Goal: Information Seeking & Learning: Learn about a topic

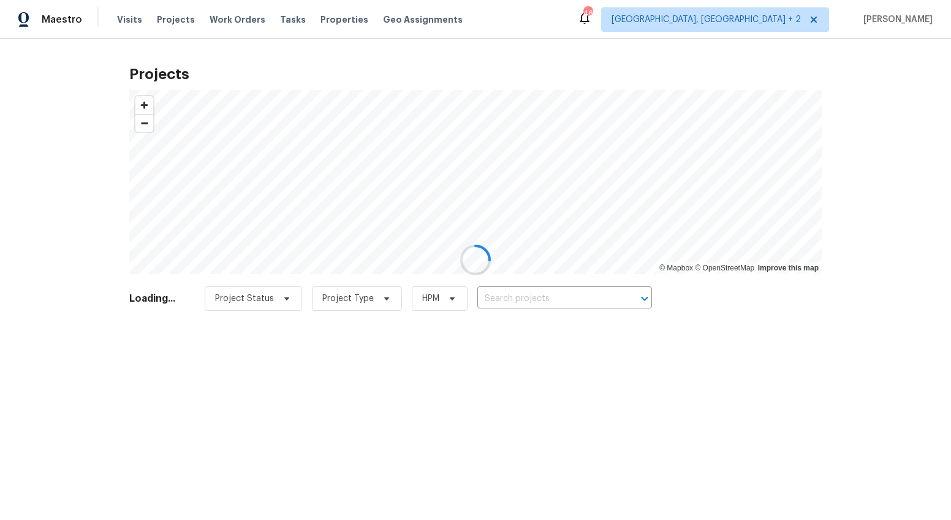
click at [789, 19] on div at bounding box center [475, 260] width 951 height 520
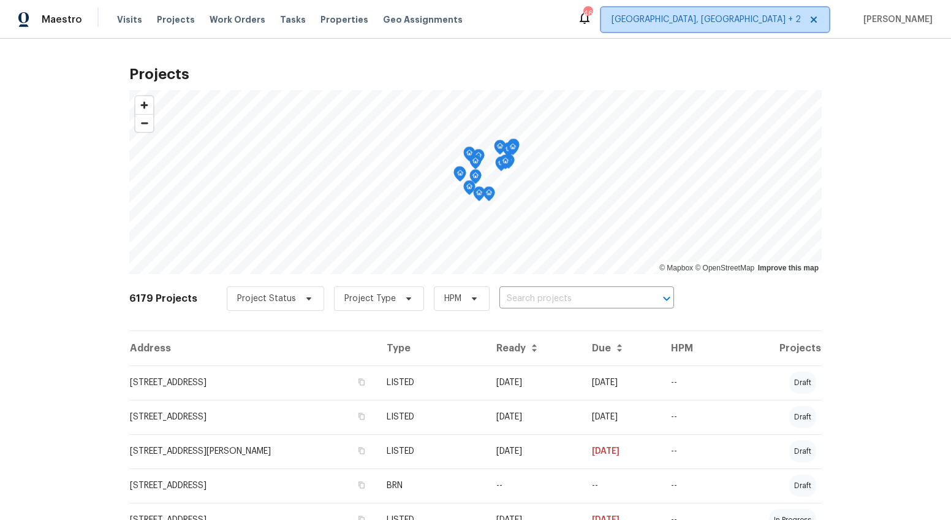
click at [787, 18] on span "[GEOGRAPHIC_DATA], [GEOGRAPHIC_DATA] + 2" at bounding box center [706, 19] width 189 height 12
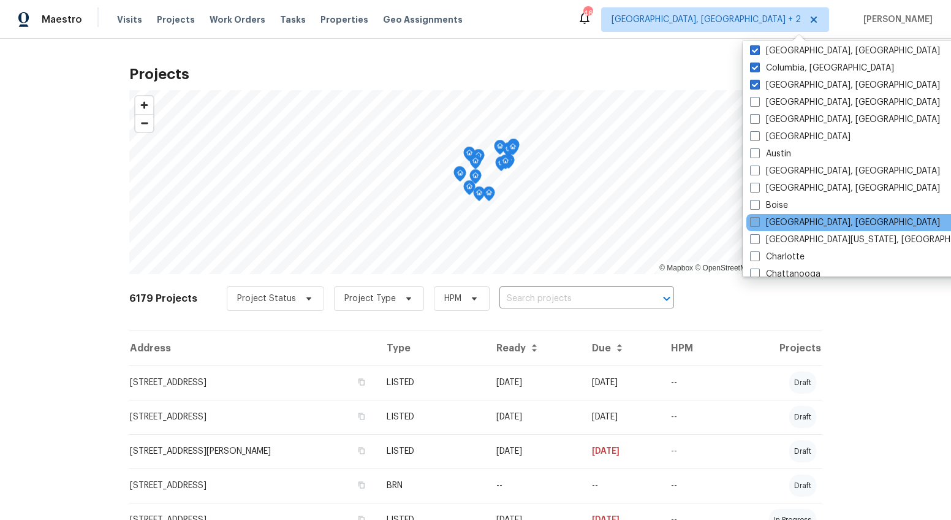
scroll to position [16, 0]
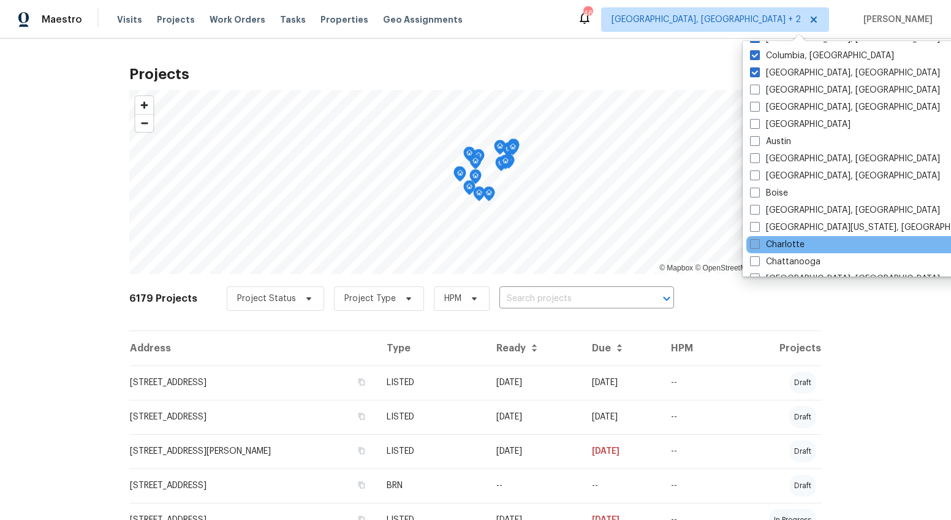
click at [756, 241] on span at bounding box center [755, 244] width 10 height 10
click at [756, 241] on input "Charlotte" at bounding box center [754, 242] width 8 height 8
checkbox input "true"
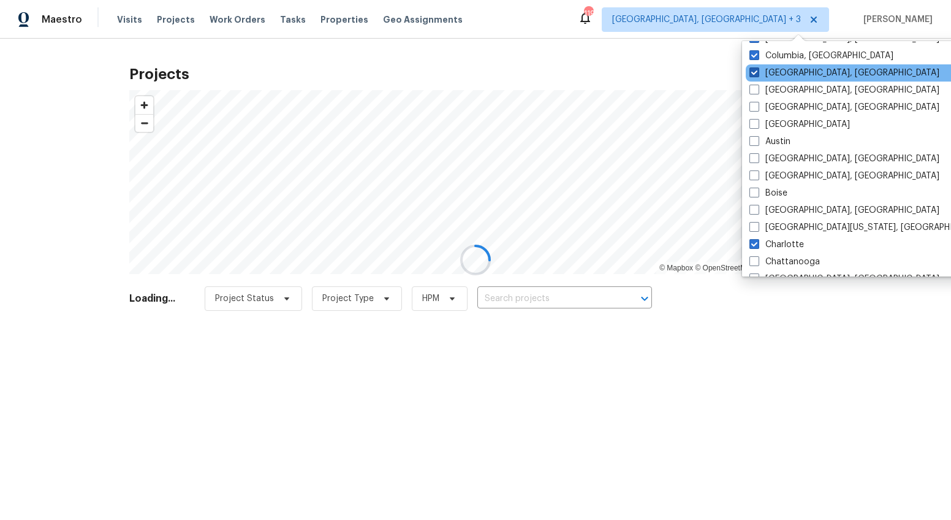
click at [757, 70] on span at bounding box center [755, 72] width 10 height 10
click at [757, 70] on input "Charleston, SC" at bounding box center [754, 71] width 8 height 8
checkbox input "false"
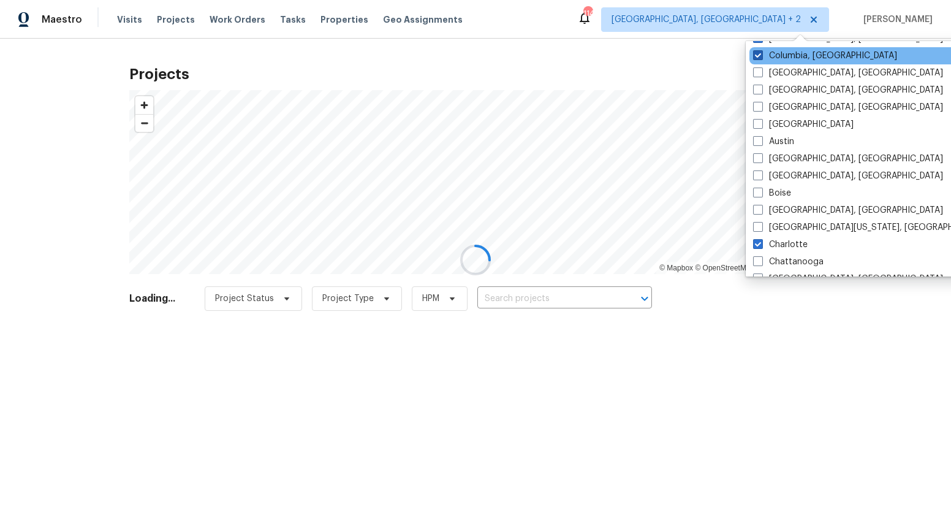
click at [756, 56] on span at bounding box center [758, 55] width 10 height 10
click at [756, 56] on input "Columbia, SC" at bounding box center [757, 54] width 8 height 8
checkbox input "false"
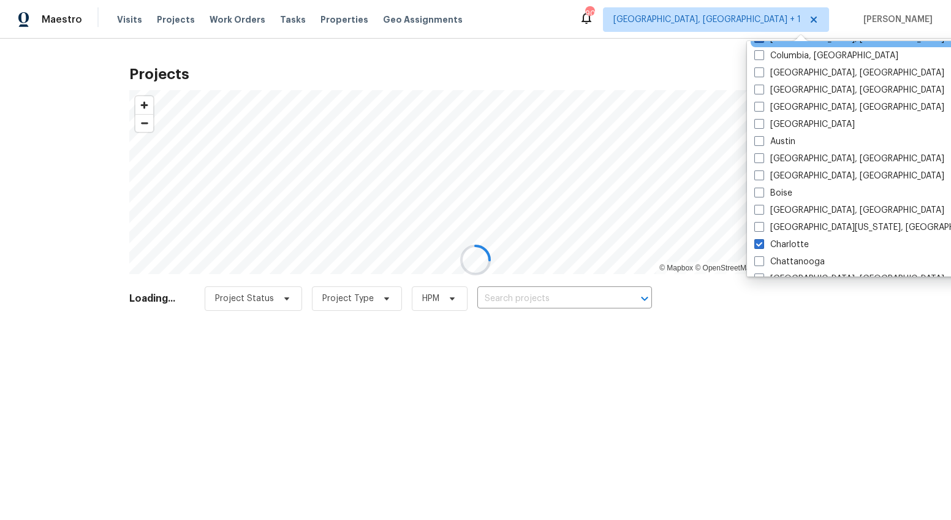
click at [761, 40] on span at bounding box center [759, 38] width 10 height 10
click at [761, 40] on input "Greenville, SC" at bounding box center [758, 36] width 8 height 8
checkbox input "false"
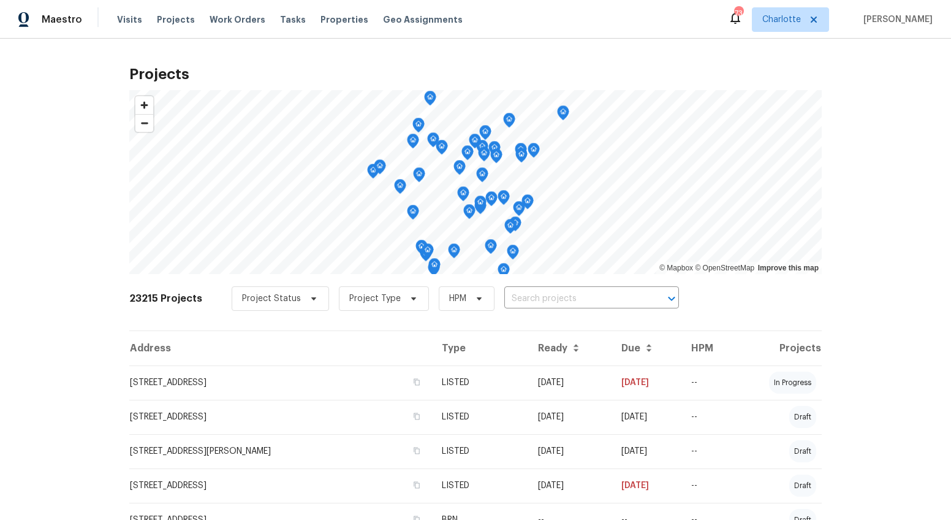
click at [533, 51] on div "Projects © Mapbox © OpenStreetMap Improve this map 23215 Projects Project Statu…" at bounding box center [475, 279] width 951 height 481
click at [333, 25] on span "Properties" at bounding box center [345, 19] width 48 height 12
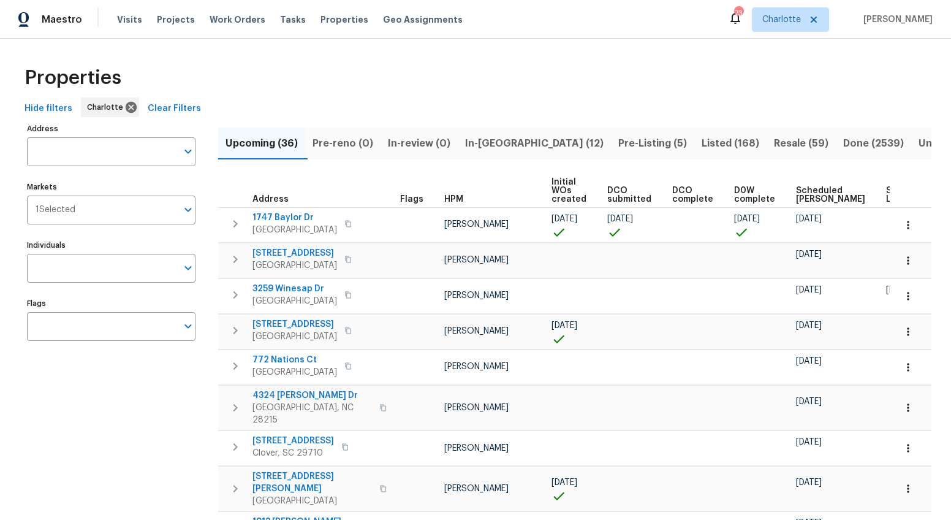
click at [774, 146] on span "Resale (59)" at bounding box center [801, 143] width 55 height 17
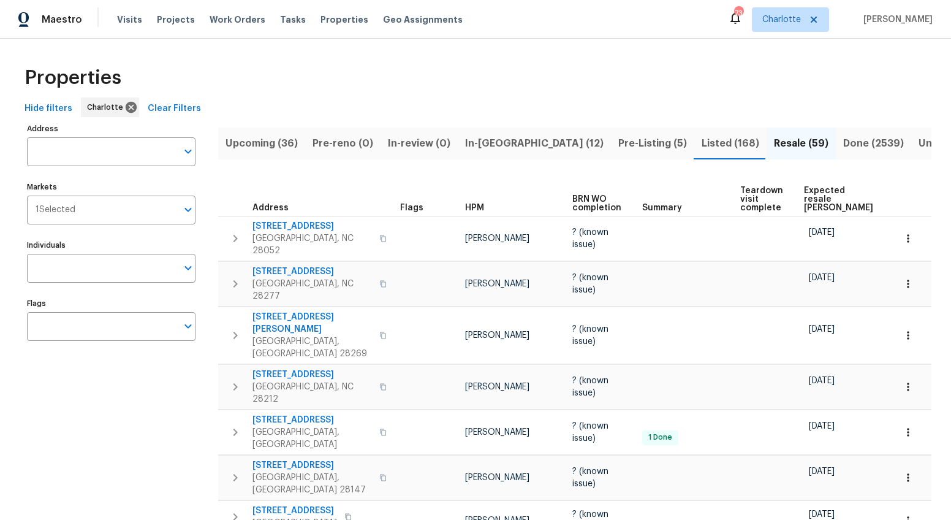
click at [818, 188] on span "Expected resale COE" at bounding box center [838, 199] width 69 height 26
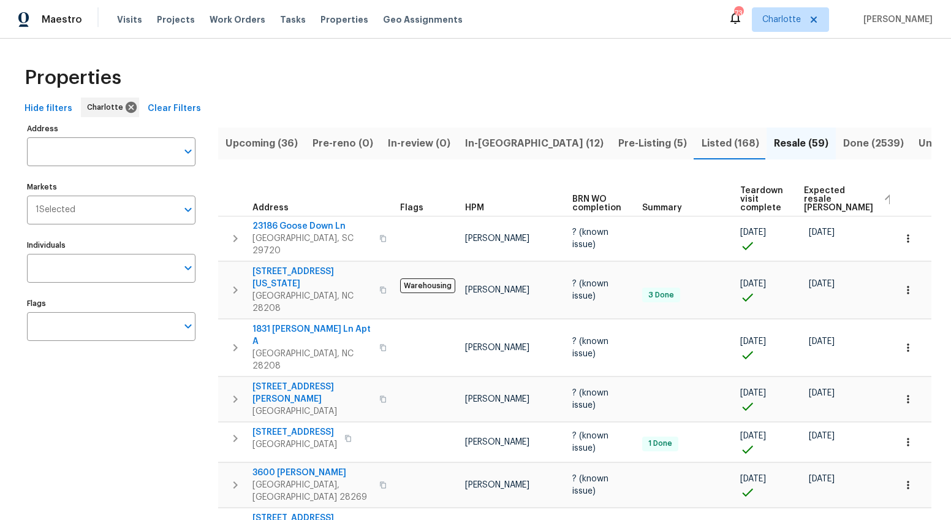
click at [804, 191] on span "Expected resale COE" at bounding box center [838, 199] width 69 height 26
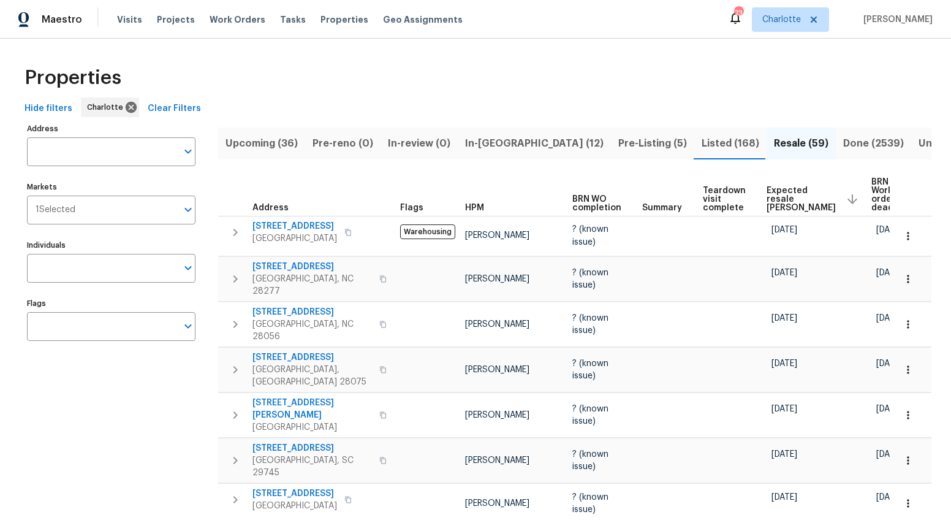
click at [506, 143] on span "In-reno (12)" at bounding box center [534, 143] width 139 height 17
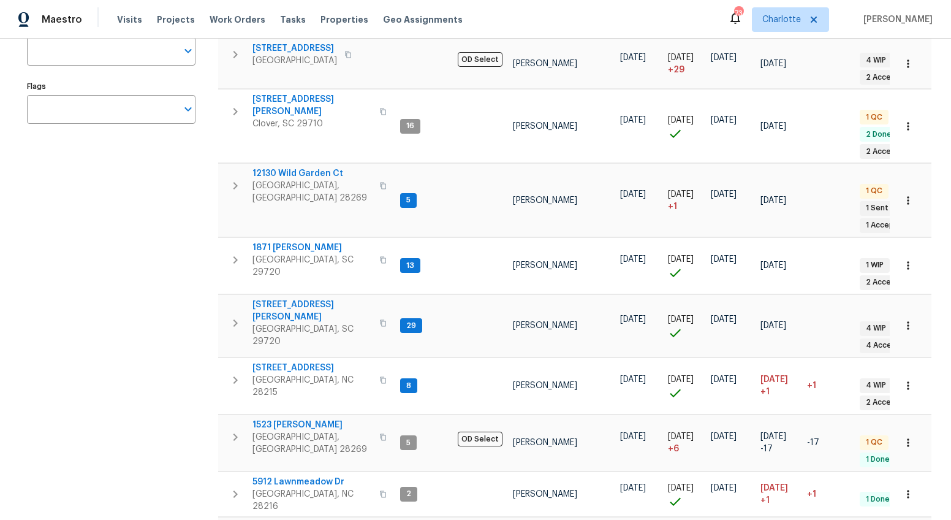
scroll to position [279, 0]
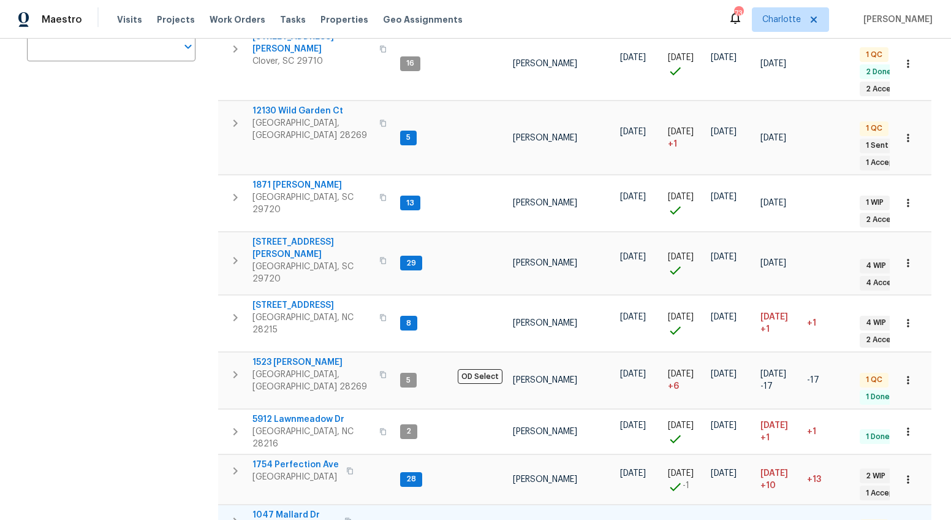
click at [312, 509] on span "1047 Mallard Dr" at bounding box center [295, 515] width 85 height 12
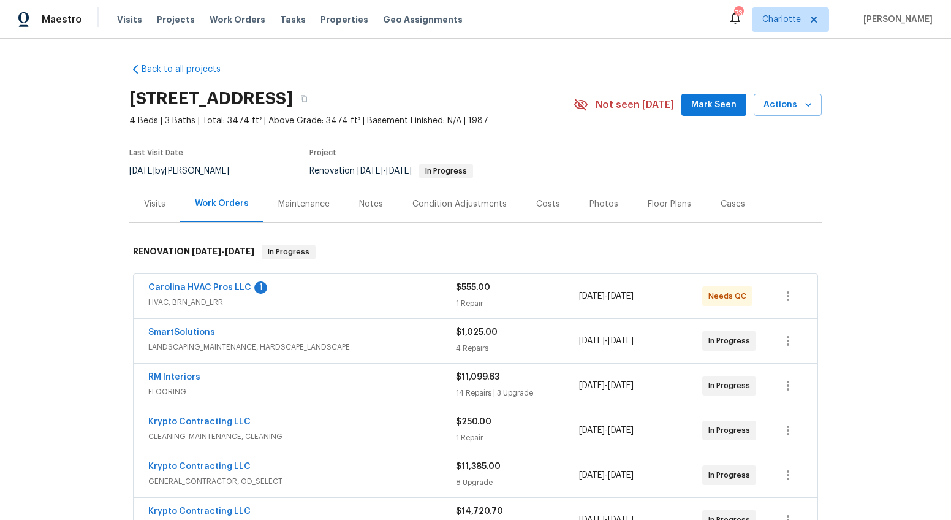
click at [547, 207] on div "Costs" at bounding box center [548, 204] width 24 height 12
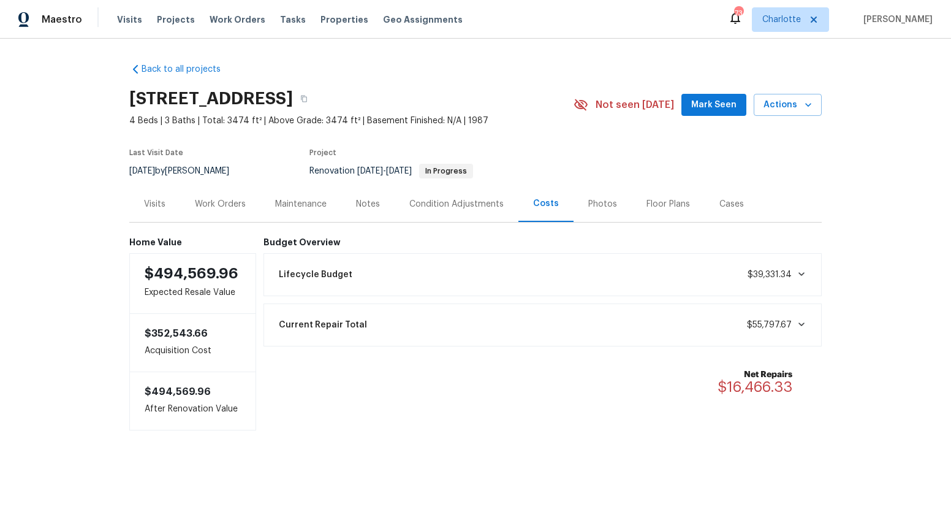
click at [224, 206] on div "Work Orders" at bounding box center [220, 204] width 51 height 12
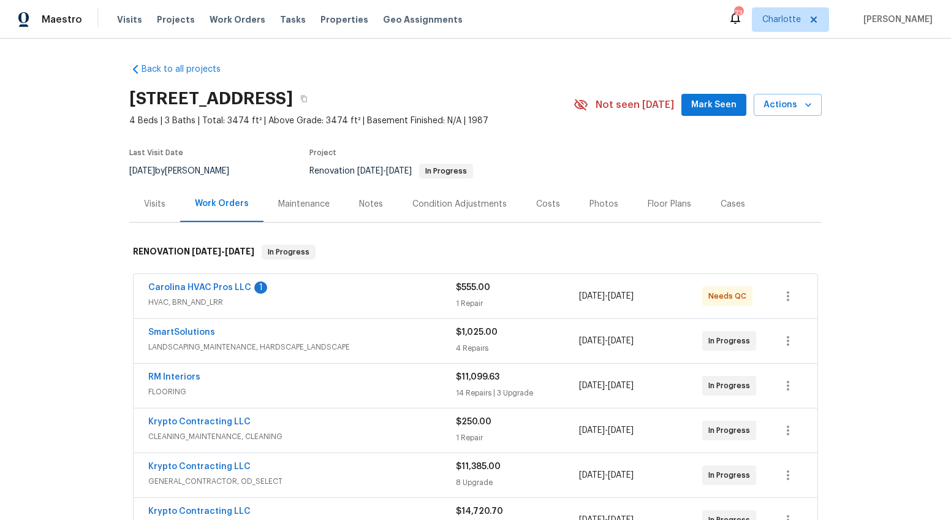
click at [292, 291] on div "Carolina HVAC Pros LLC 1" at bounding box center [302, 288] width 308 height 15
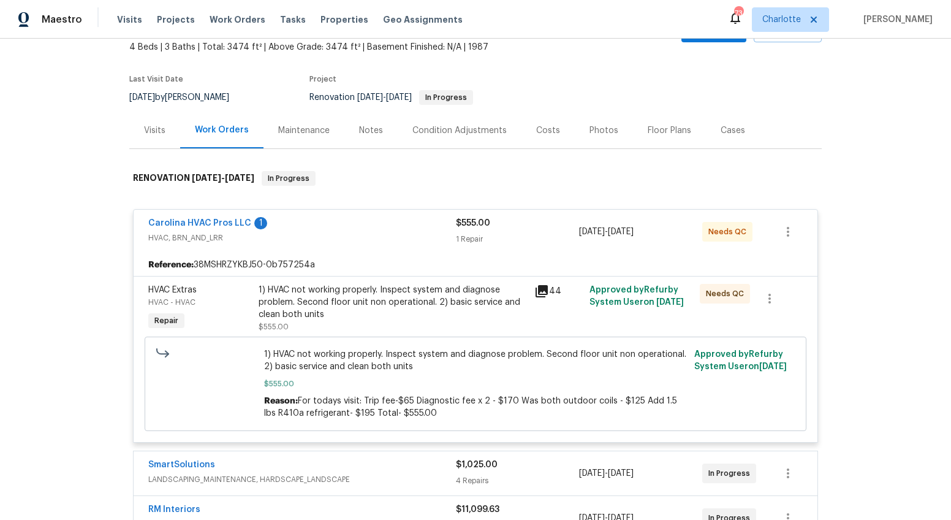
scroll to position [72, 0]
click at [186, 231] on div "Carolina HVAC Pros LLC 1" at bounding box center [302, 225] width 308 height 15
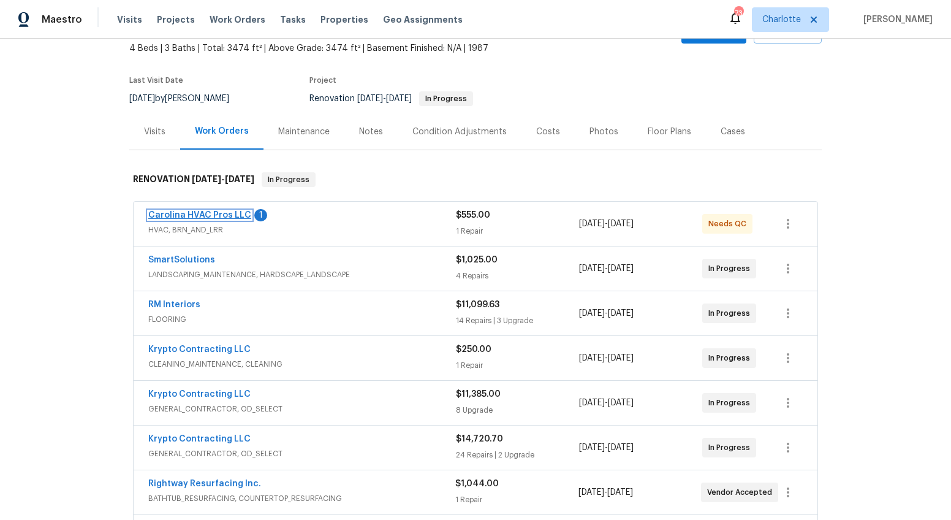
click at [194, 215] on link "Carolina HVAC Pros LLC" at bounding box center [199, 215] width 103 height 9
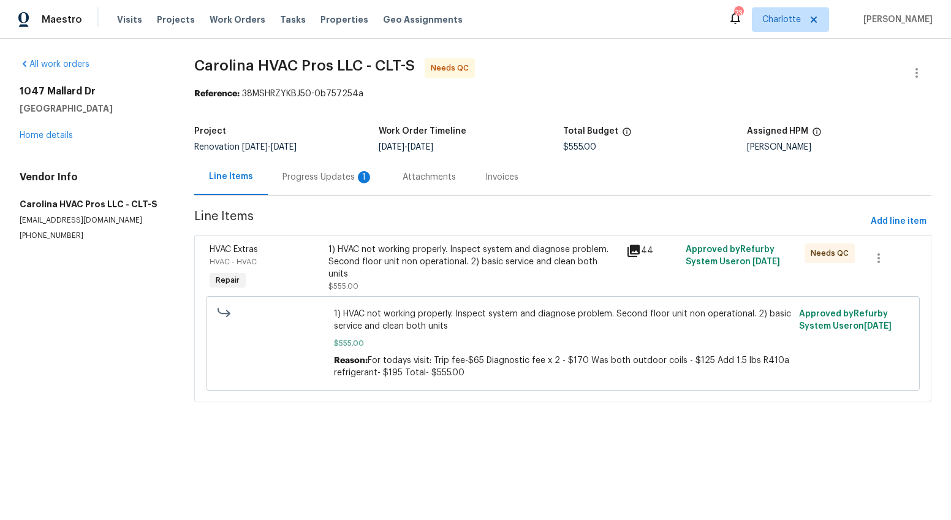
click at [306, 184] on div "Progress Updates 1" at bounding box center [328, 177] width 120 height 36
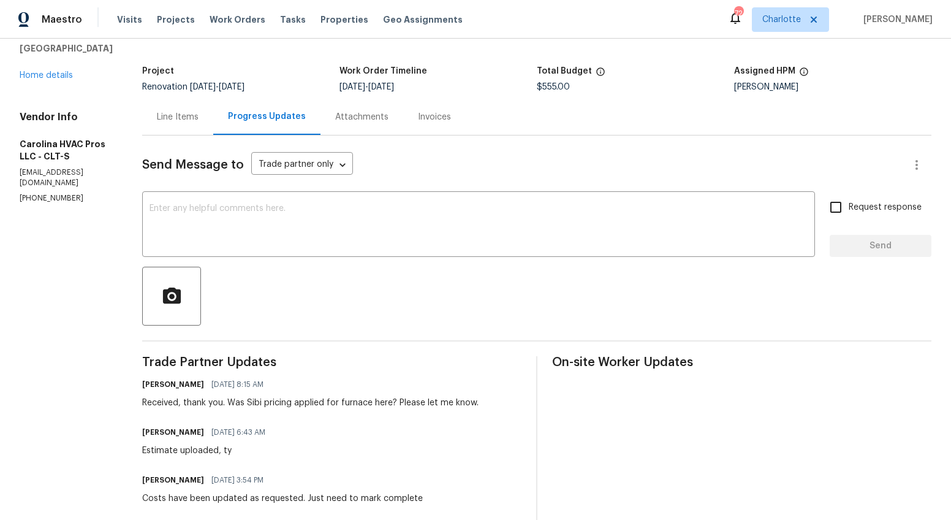
scroll to position [110, 0]
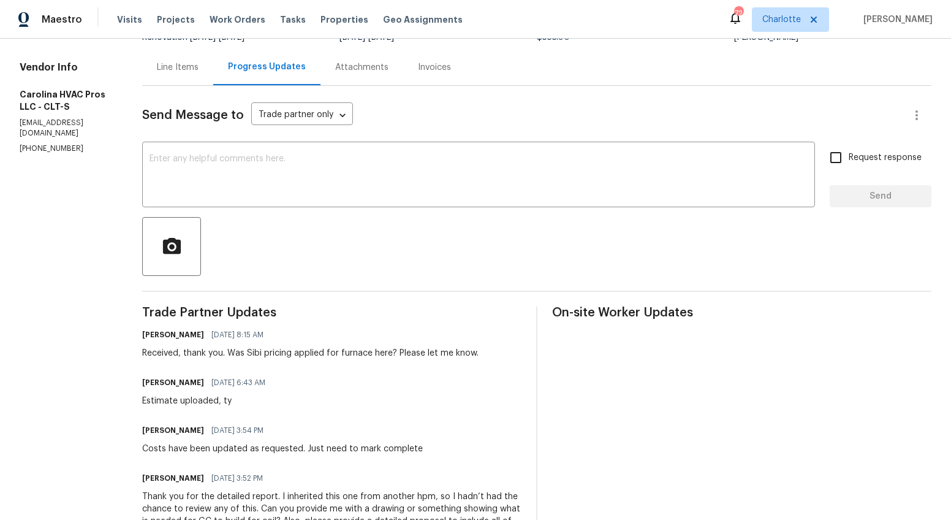
click at [188, 75] on div "Line Items" at bounding box center [177, 67] width 71 height 36
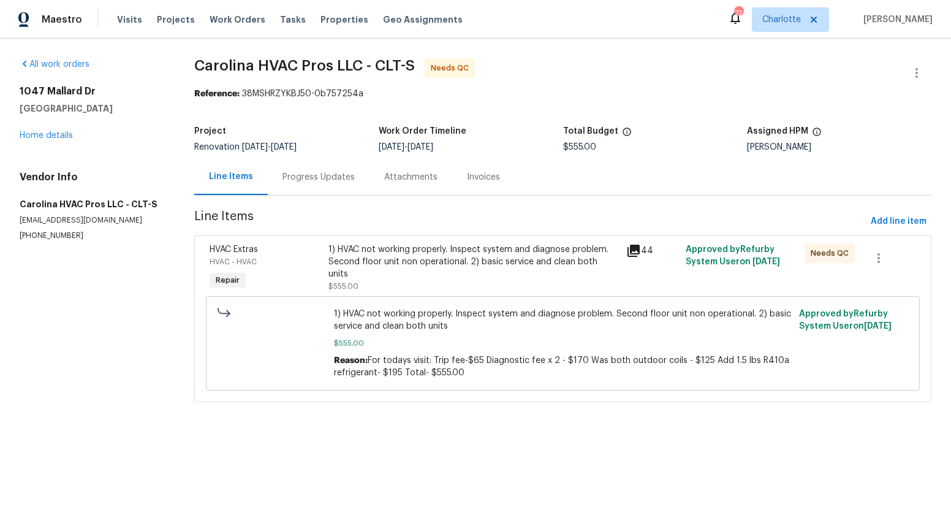
click at [392, 264] on div "1) HVAC not working properly. Inspect system and diagnose problem. Second floor…" at bounding box center [474, 261] width 290 height 37
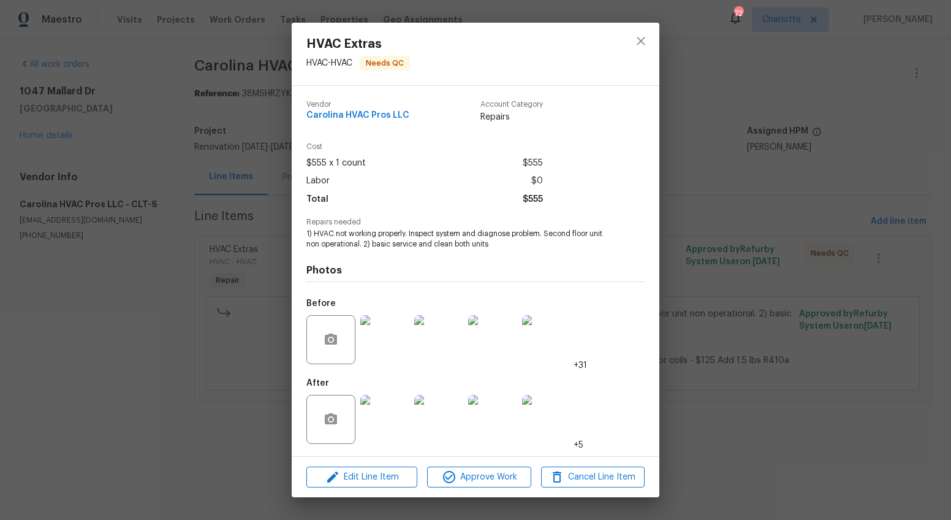
click at [379, 408] on img at bounding box center [384, 419] width 49 height 49
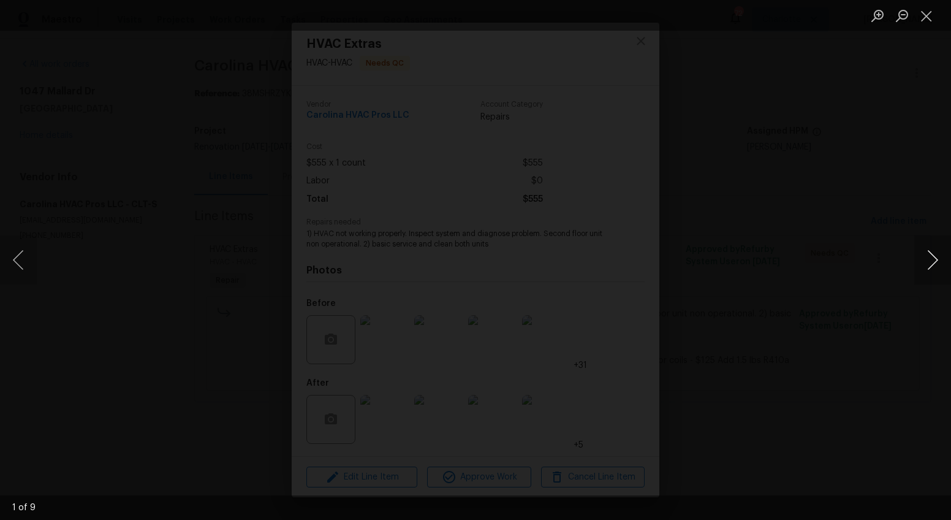
click at [939, 260] on button "Next image" at bounding box center [932, 259] width 37 height 49
click at [939, 261] on button "Next image" at bounding box center [932, 259] width 37 height 49
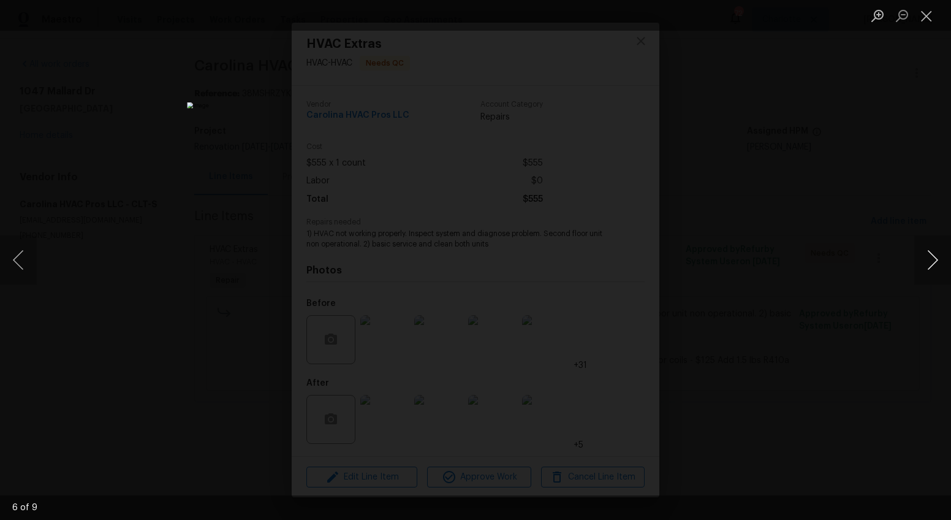
click at [939, 261] on button "Next image" at bounding box center [932, 259] width 37 height 49
click at [935, 260] on button "Next image" at bounding box center [932, 259] width 37 height 49
click at [794, 273] on div "Lightbox" at bounding box center [475, 260] width 951 height 520
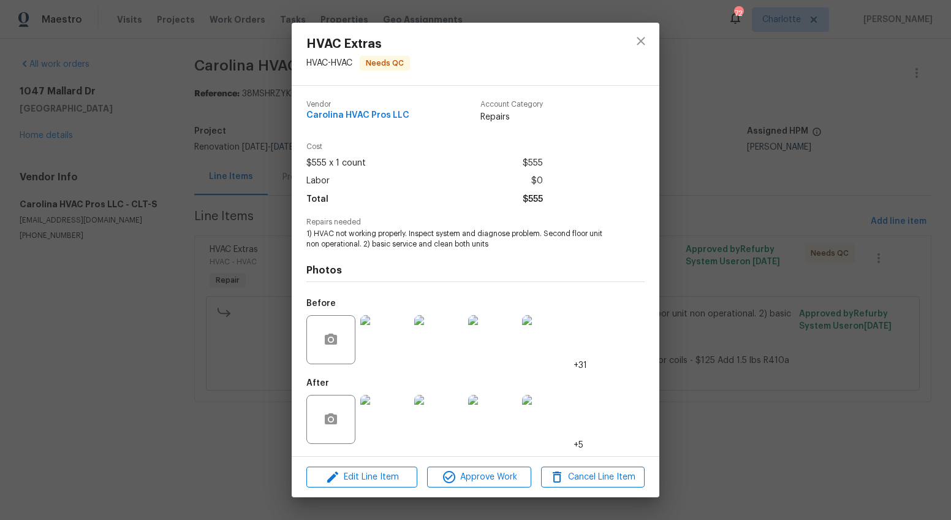
click at [794, 273] on div "HVAC Extras HVAC - HVAC Needs QC Vendor Carolina HVAC Pros LLC Account Category…" at bounding box center [475, 260] width 951 height 520
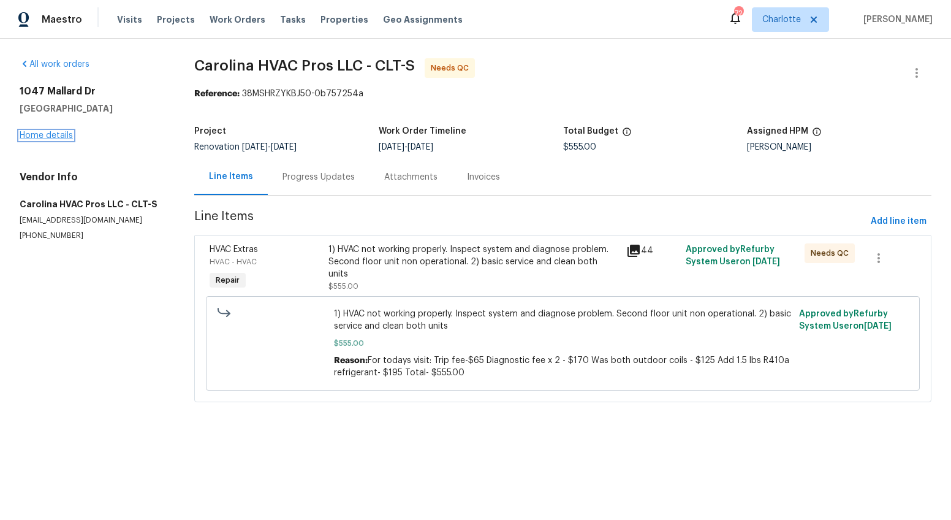
click at [55, 134] on link "Home details" at bounding box center [46, 135] width 53 height 9
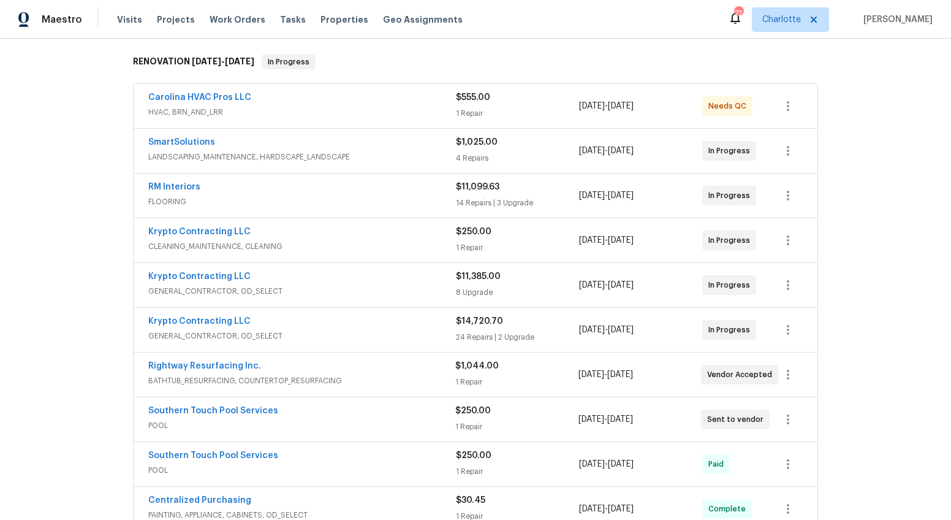
scroll to position [203, 0]
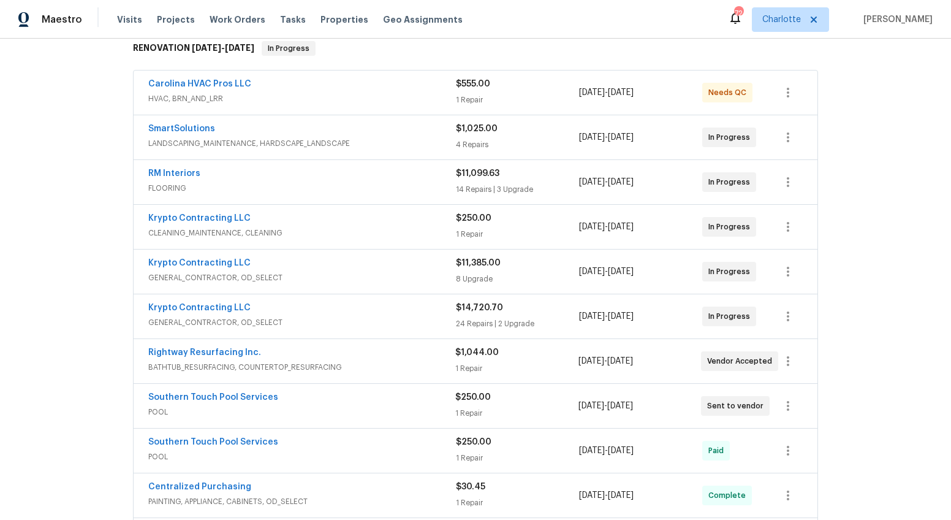
click at [378, 264] on div "Krypto Contracting LLC" at bounding box center [302, 264] width 308 height 15
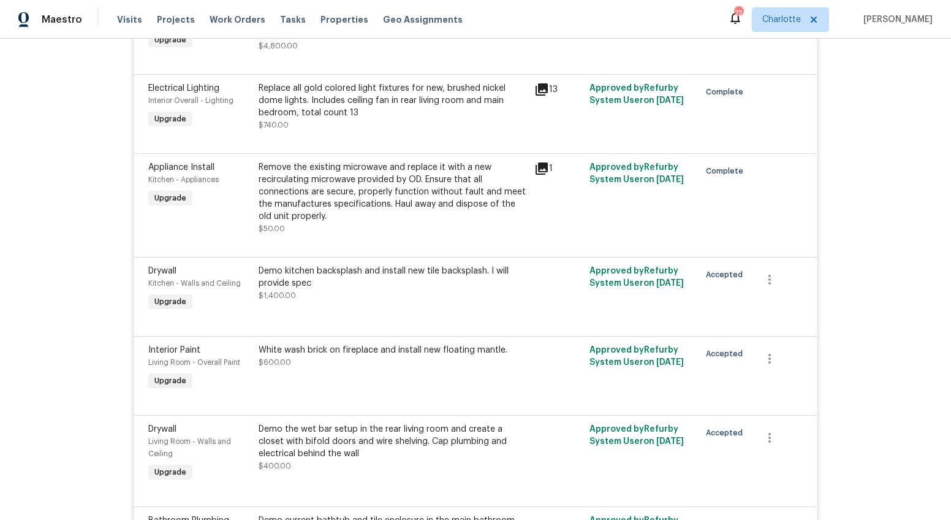
scroll to position [492, 0]
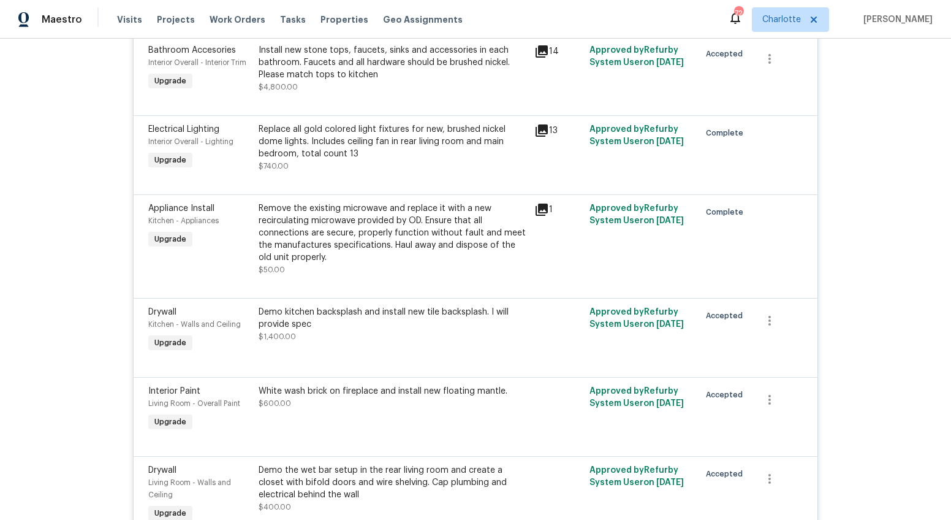
click at [352, 237] on div "Remove the existing microwave and replace it with a new recirculating microwave…" at bounding box center [393, 232] width 268 height 61
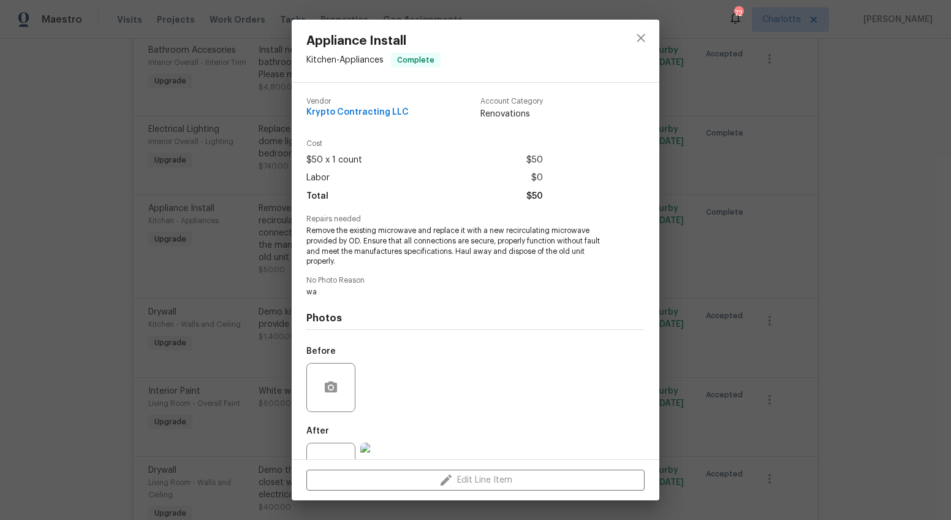
scroll to position [45, 0]
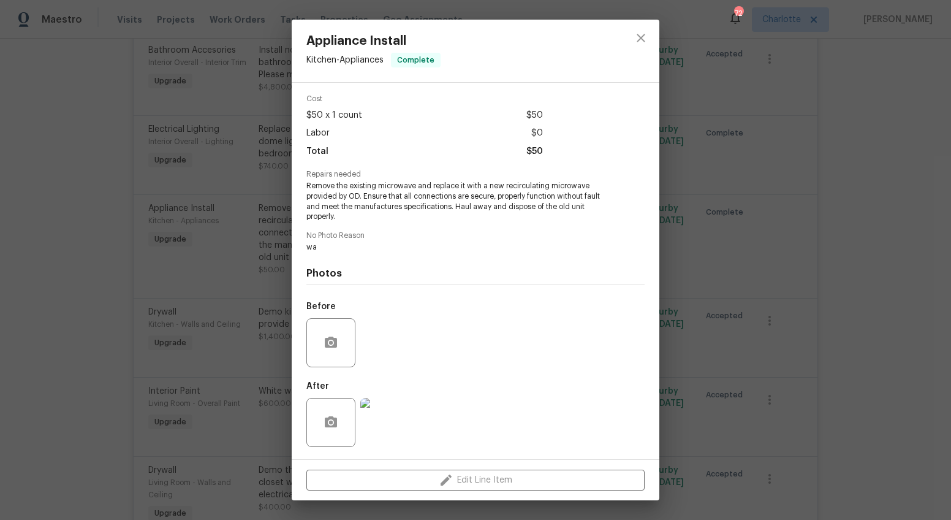
click at [391, 421] on img at bounding box center [384, 422] width 49 height 49
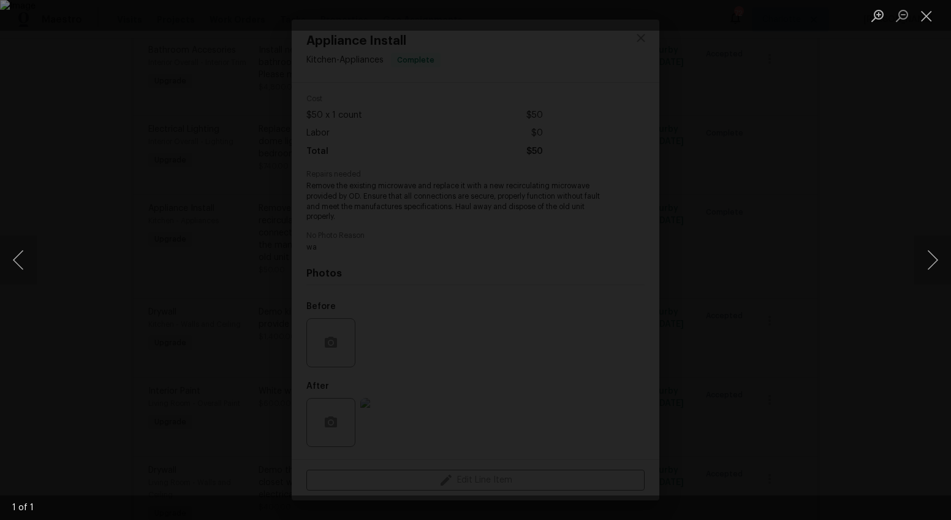
click at [802, 327] on div "Lightbox" at bounding box center [475, 260] width 951 height 520
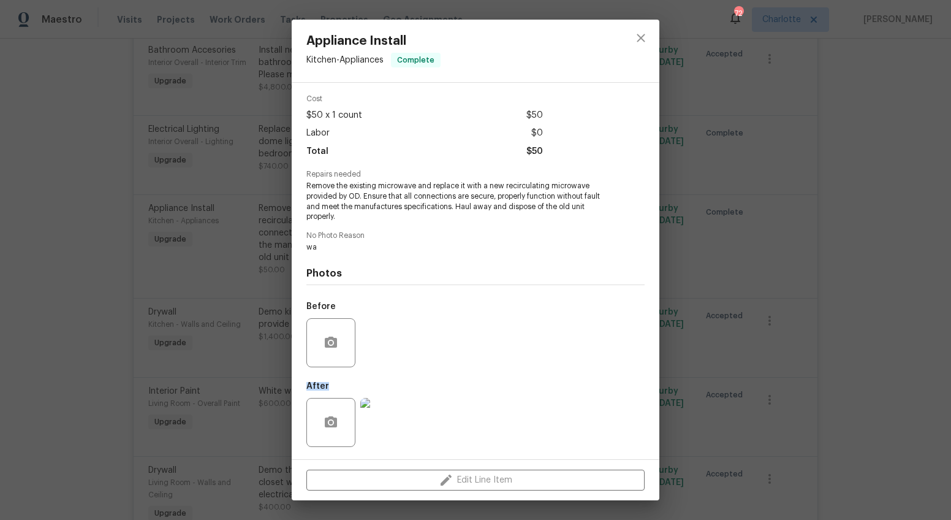
click at [802, 327] on div "Appliance Install Kitchen - Appliances Complete Vendor Krypto Contracting LLC A…" at bounding box center [475, 260] width 951 height 520
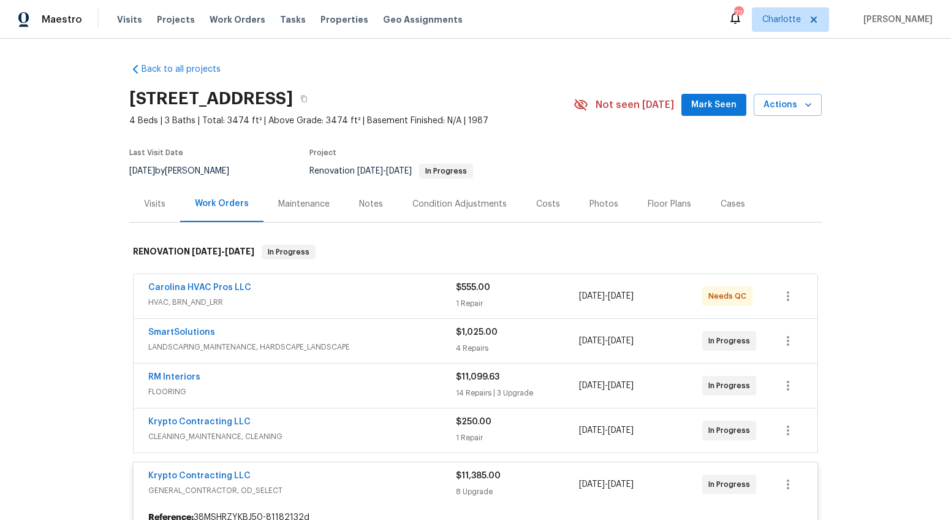
scroll to position [13, 0]
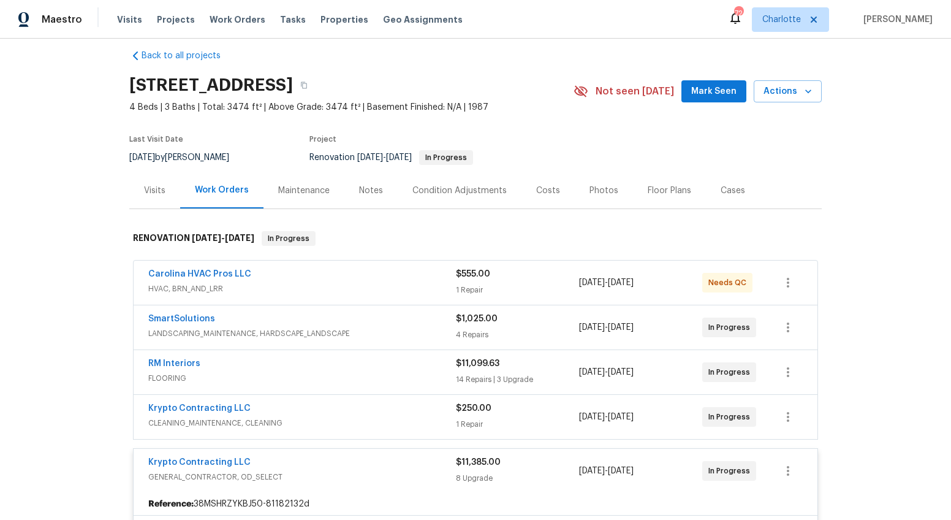
click at [368, 197] on div "Notes" at bounding box center [370, 190] width 53 height 36
